Goal: Communication & Community: Answer question/provide support

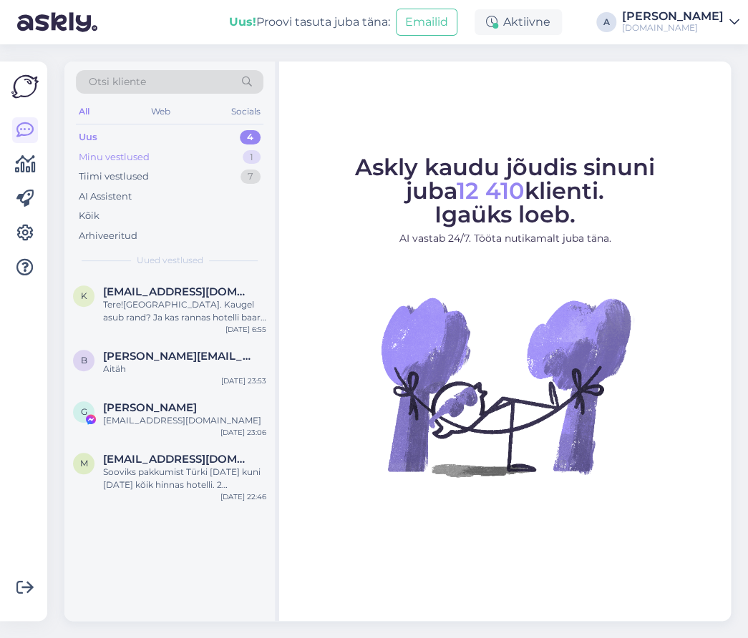
click at [248, 157] on div "1" at bounding box center [252, 157] width 18 height 14
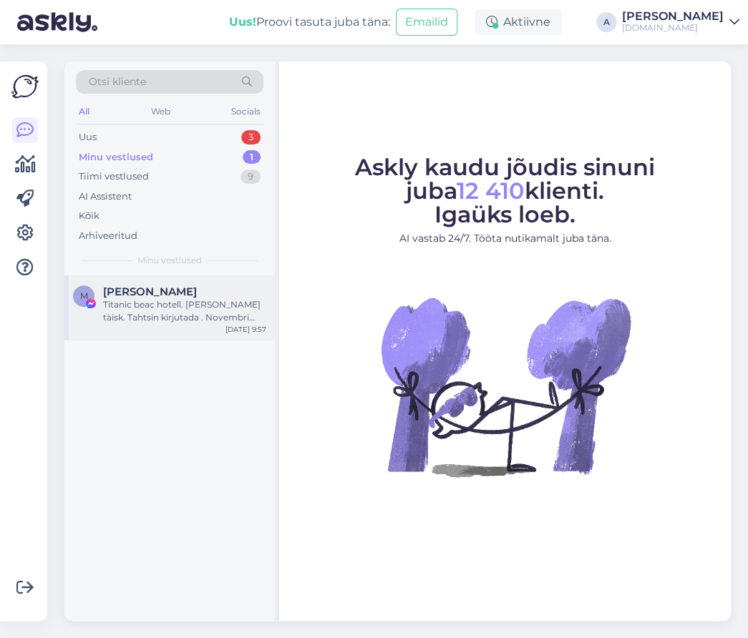
click at [207, 290] on div "[PERSON_NAME]" at bounding box center [184, 291] width 163 height 13
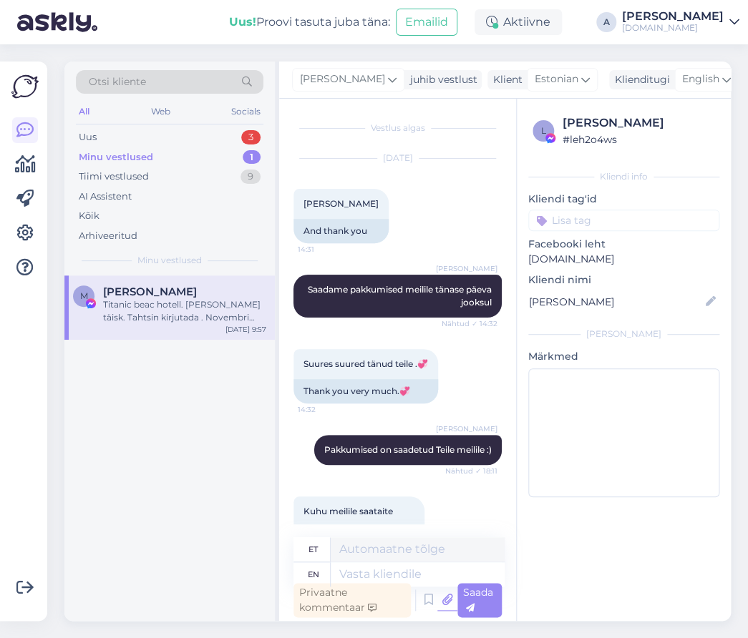
scroll to position [11236, 0]
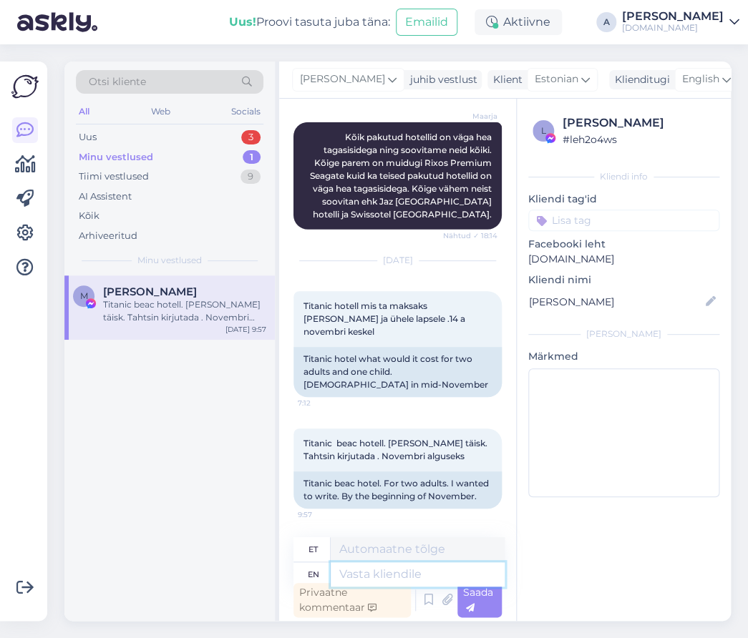
click at [401, 566] on textarea at bounding box center [418, 574] width 174 height 24
type textarea "Sadame"
type textarea "Sadame Teile p"
type textarea "Sadame Teile"
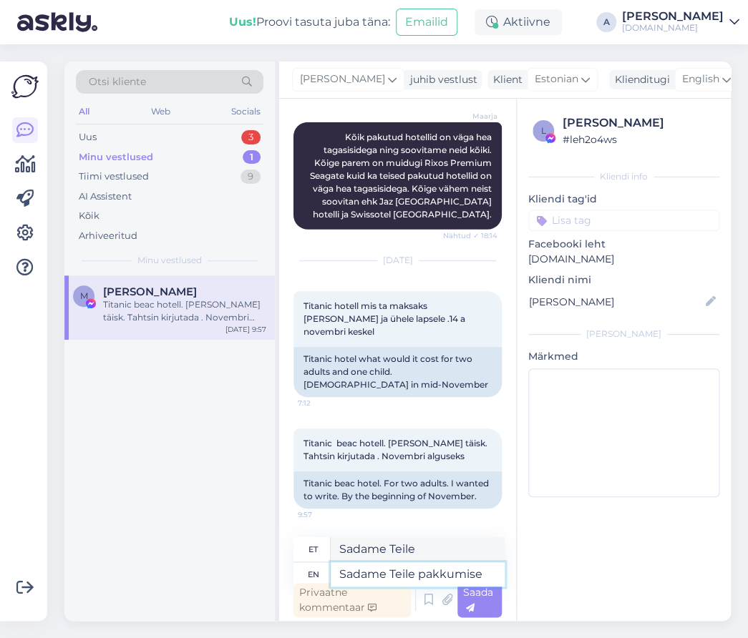
type textarea "Sadame Teile pakkumise e"
type textarea "Sadame Teile pakkumiste"
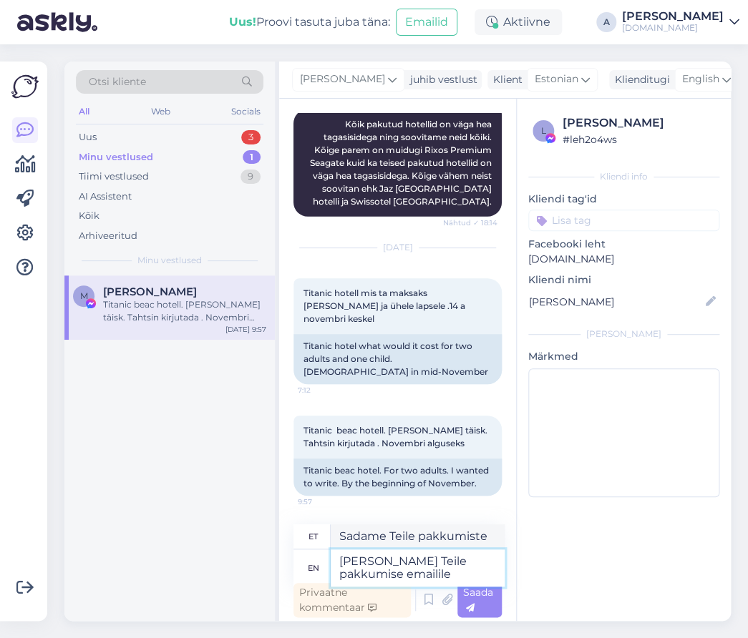
type textarea "[PERSON_NAME] Teile pakkumise emailile."
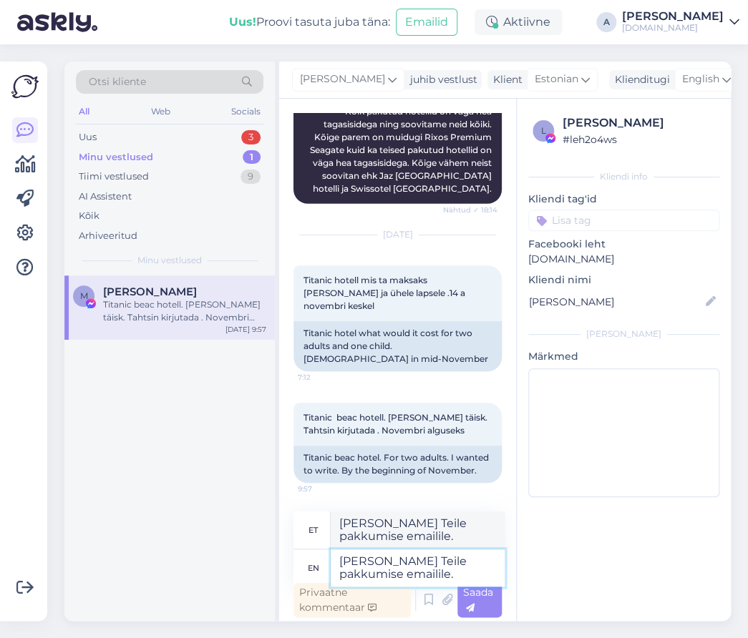
click at [350, 559] on textarea "[PERSON_NAME] Teile pakkumise emailile." at bounding box center [418, 568] width 174 height 37
type textarea "Saadame Teile pakkumise emailile."
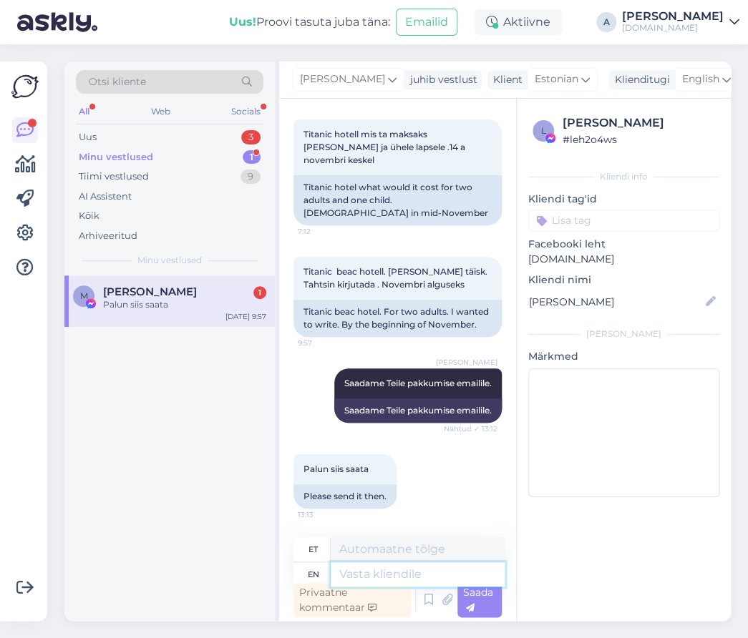
scroll to position [11407, 0]
